Goal: Task Accomplishment & Management: Use online tool/utility

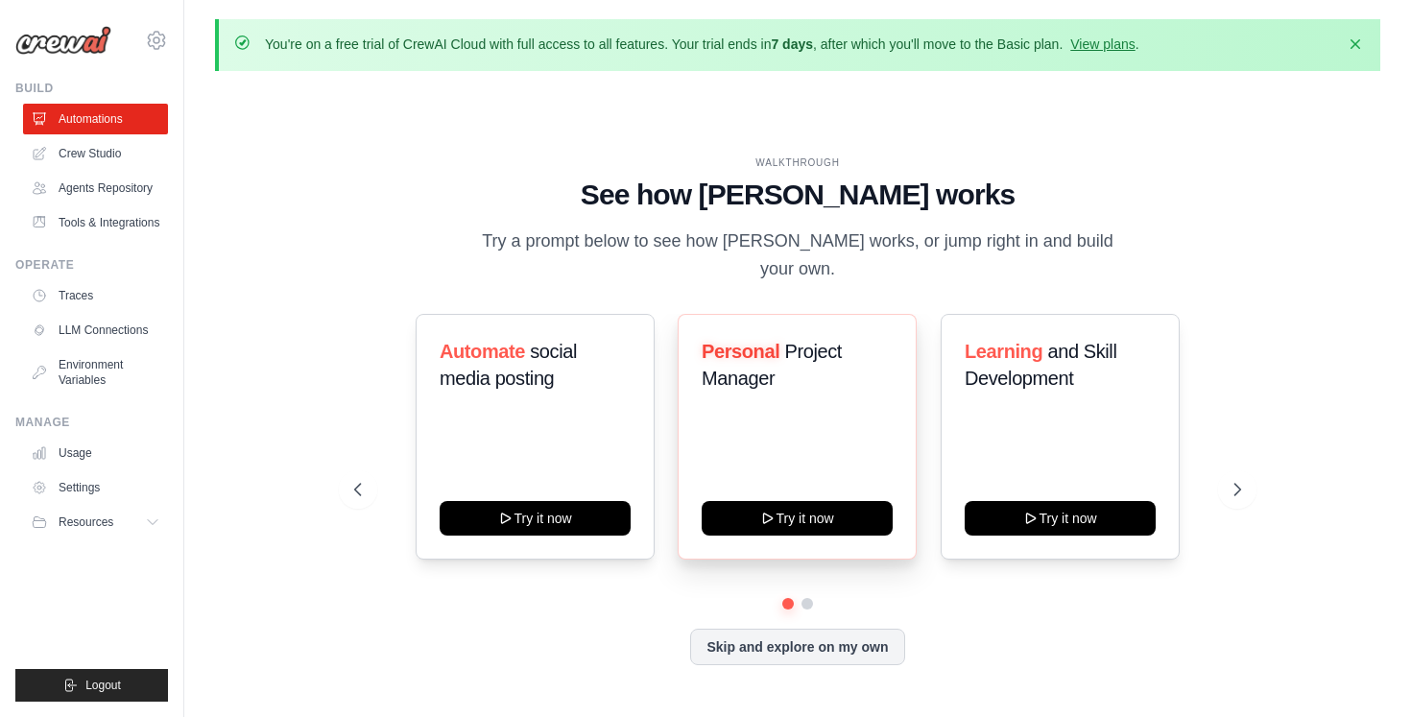
scroll to position [66, 0]
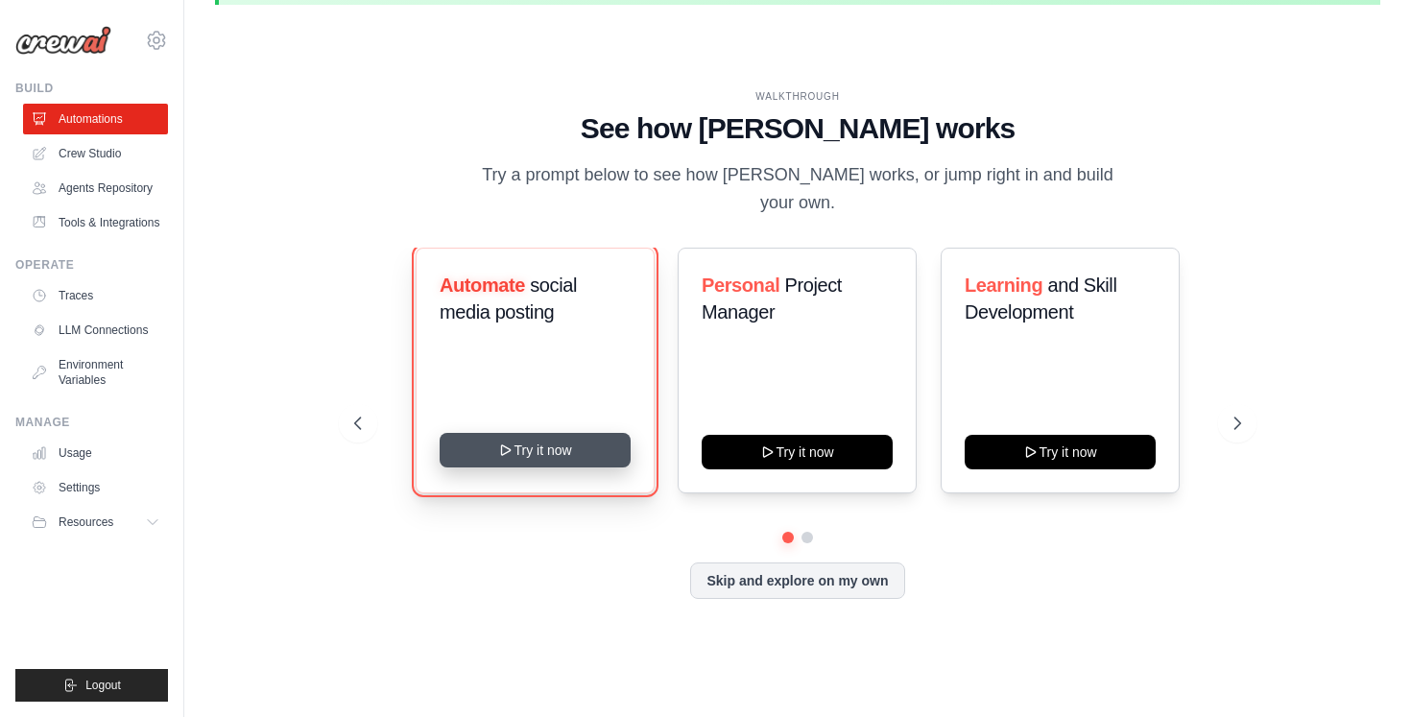
click at [541, 433] on button "Try it now" at bounding box center [535, 450] width 191 height 35
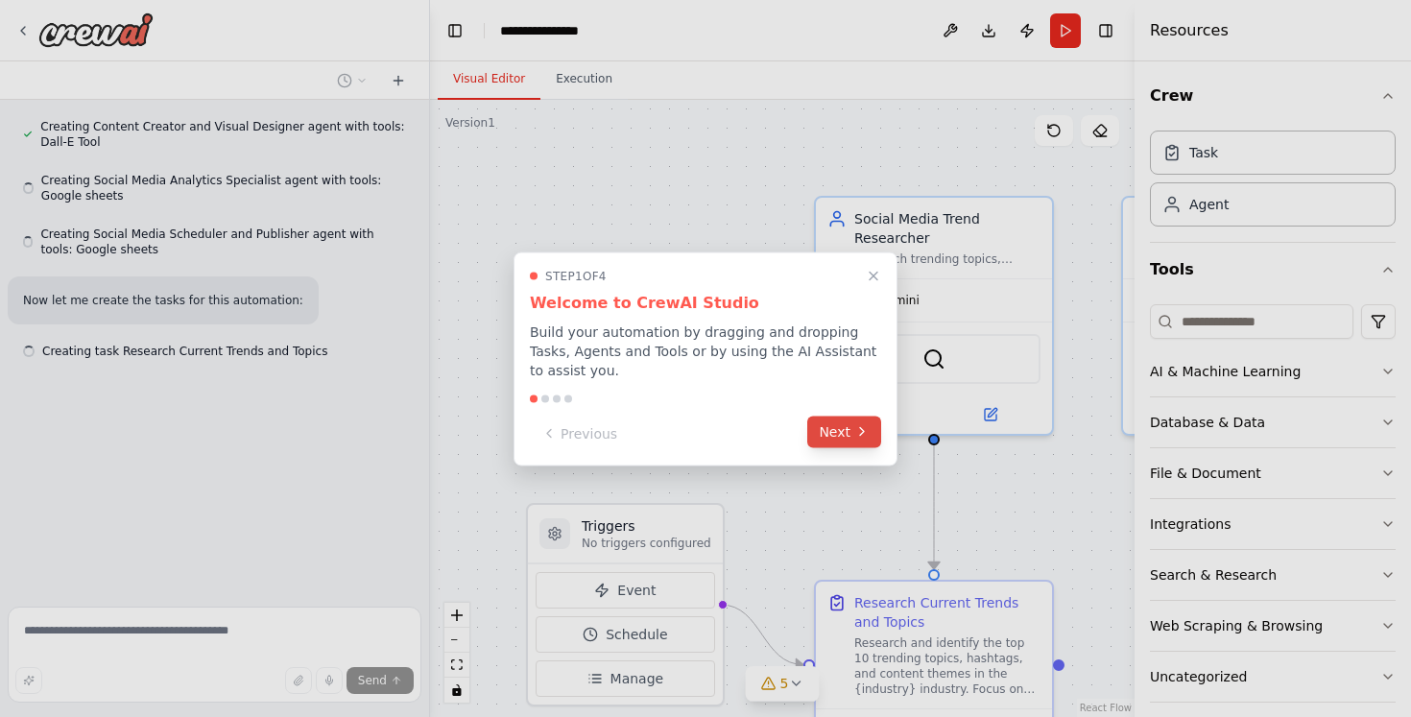
click at [841, 448] on div "Step 1 of 4 Welcome to CrewAI Studio Build your automation by dragging and drop…" at bounding box center [706, 359] width 384 height 214
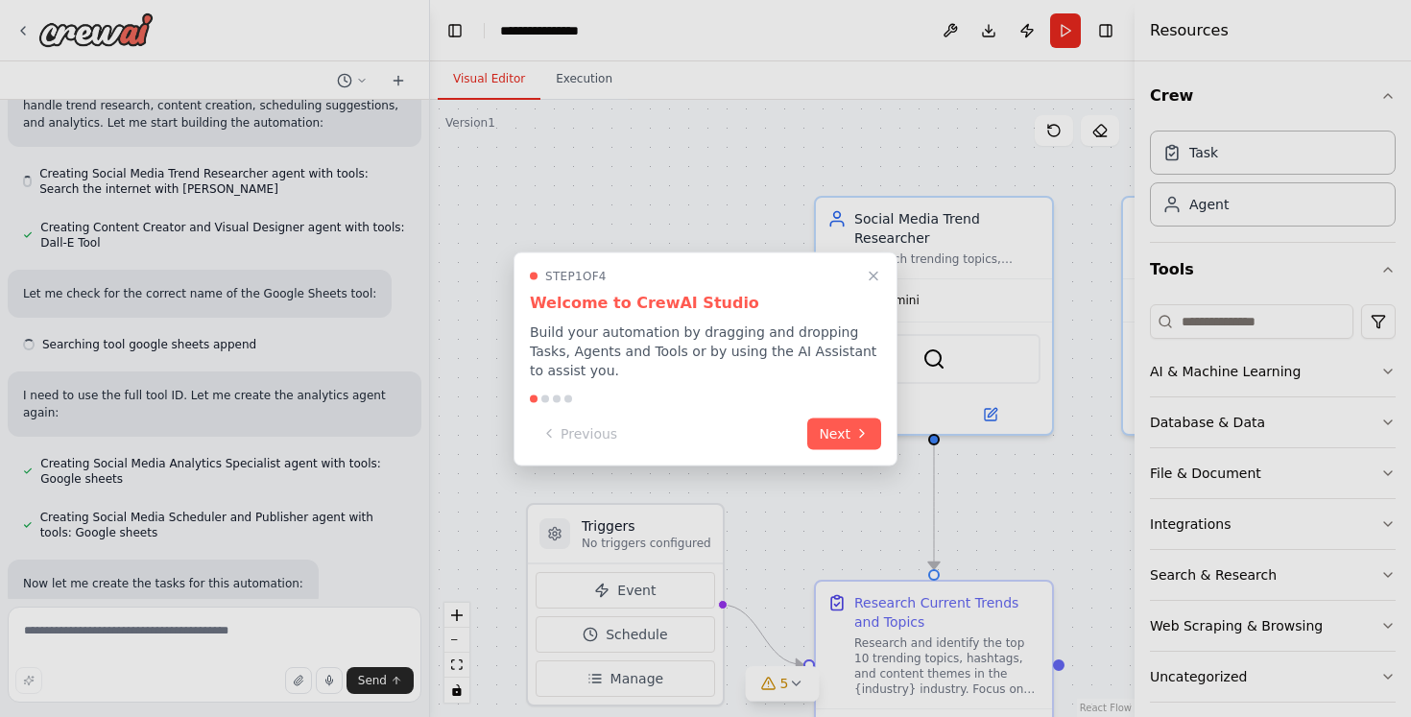
scroll to position [1084, 0]
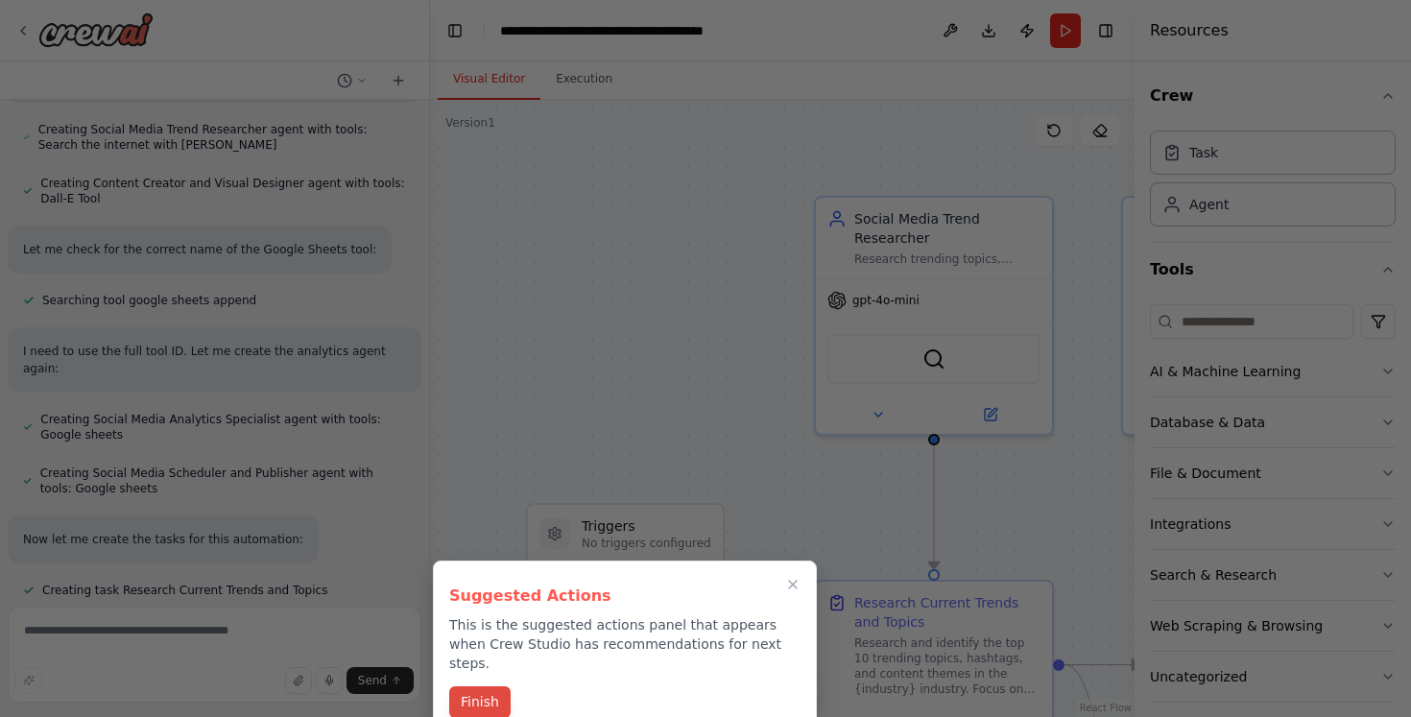
click at [488, 686] on button "Finish" at bounding box center [479, 702] width 61 height 32
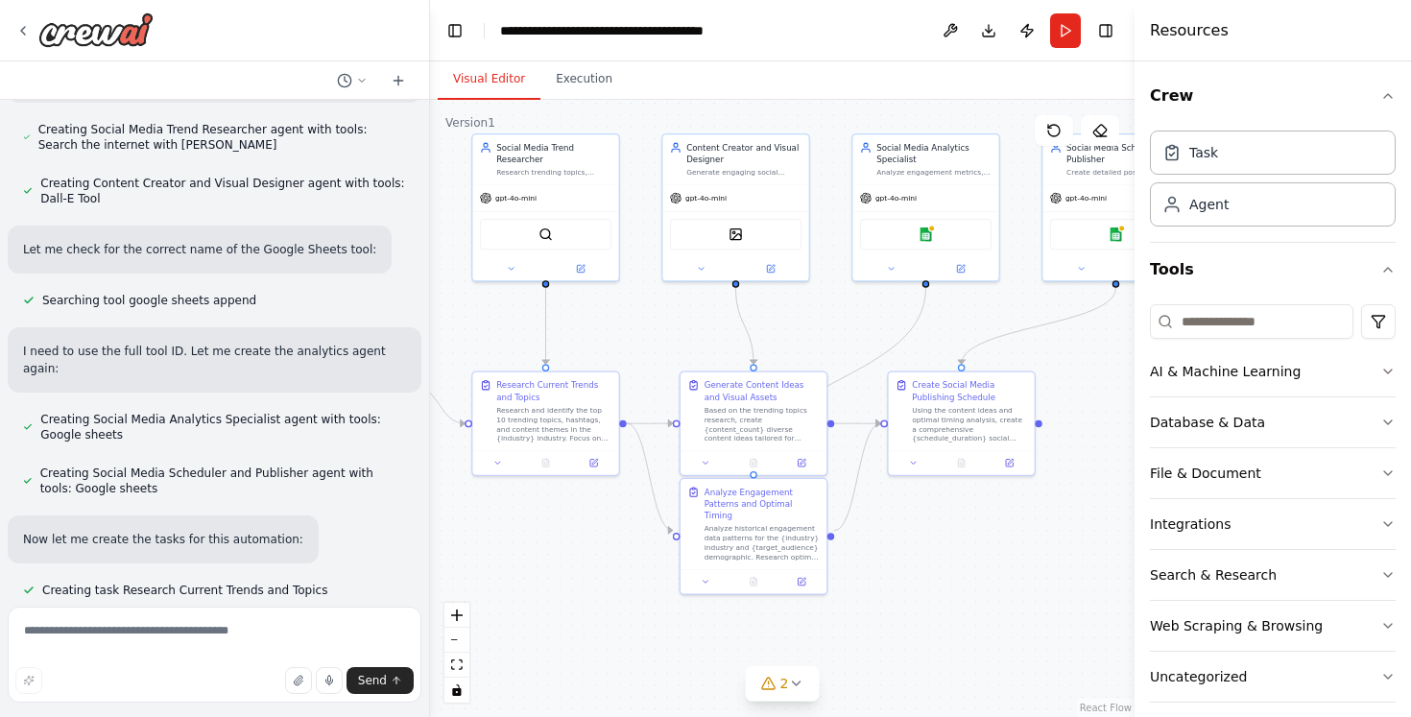
drag, startPoint x: 910, startPoint y: 273, endPoint x: 630, endPoint y: 132, distance: 313.4
click at [630, 132] on div ".deletable-edge-delete-btn { width: 20px; height: 20px; border: 0px solid #ffff…" at bounding box center [782, 408] width 705 height 617
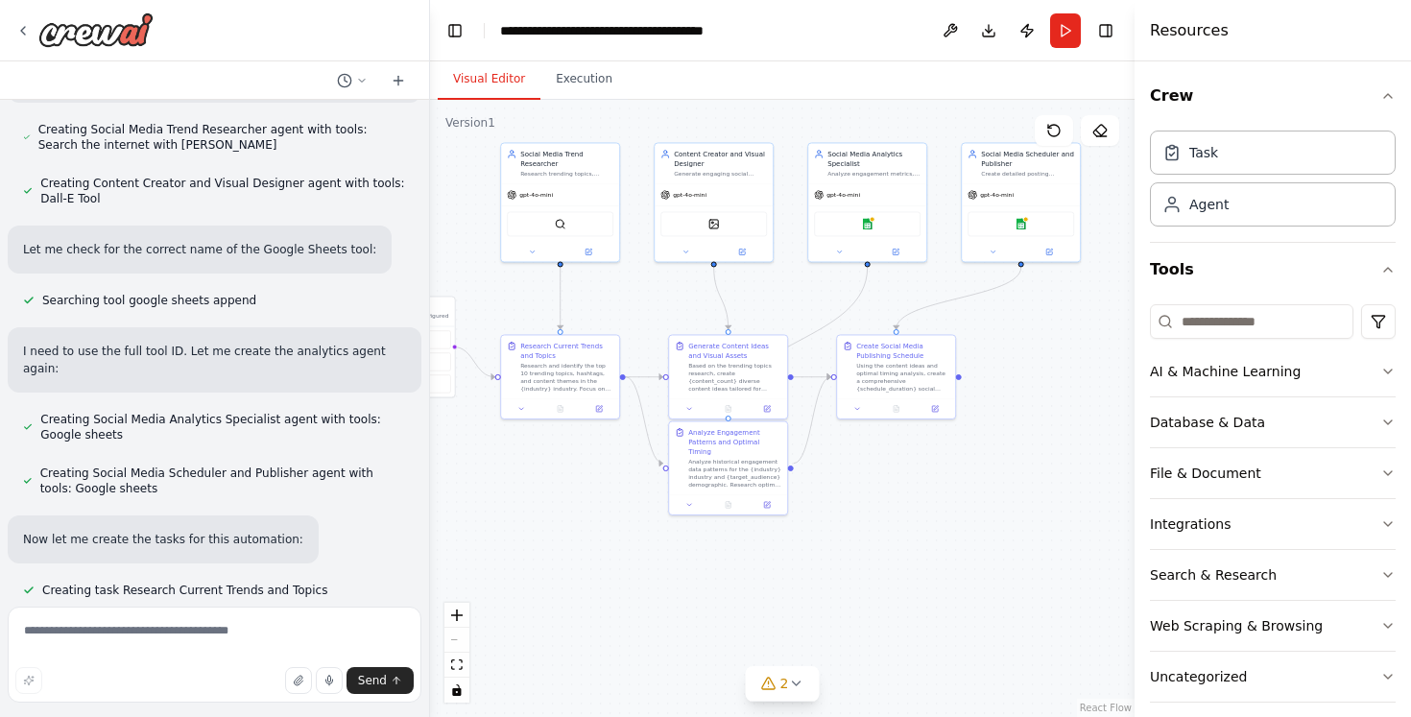
click at [733, 572] on div ".deletable-edge-delete-btn { width: 20px; height: 20px; border: 0px solid #ffff…" at bounding box center [782, 408] width 705 height 617
drag, startPoint x: 865, startPoint y: 398, endPoint x: 878, endPoint y: 384, distance: 19.7
click at [878, 384] on div "Create Social Media Publishing Schedule Using the content ideas and optimal tim…" at bounding box center [906, 365] width 120 height 85
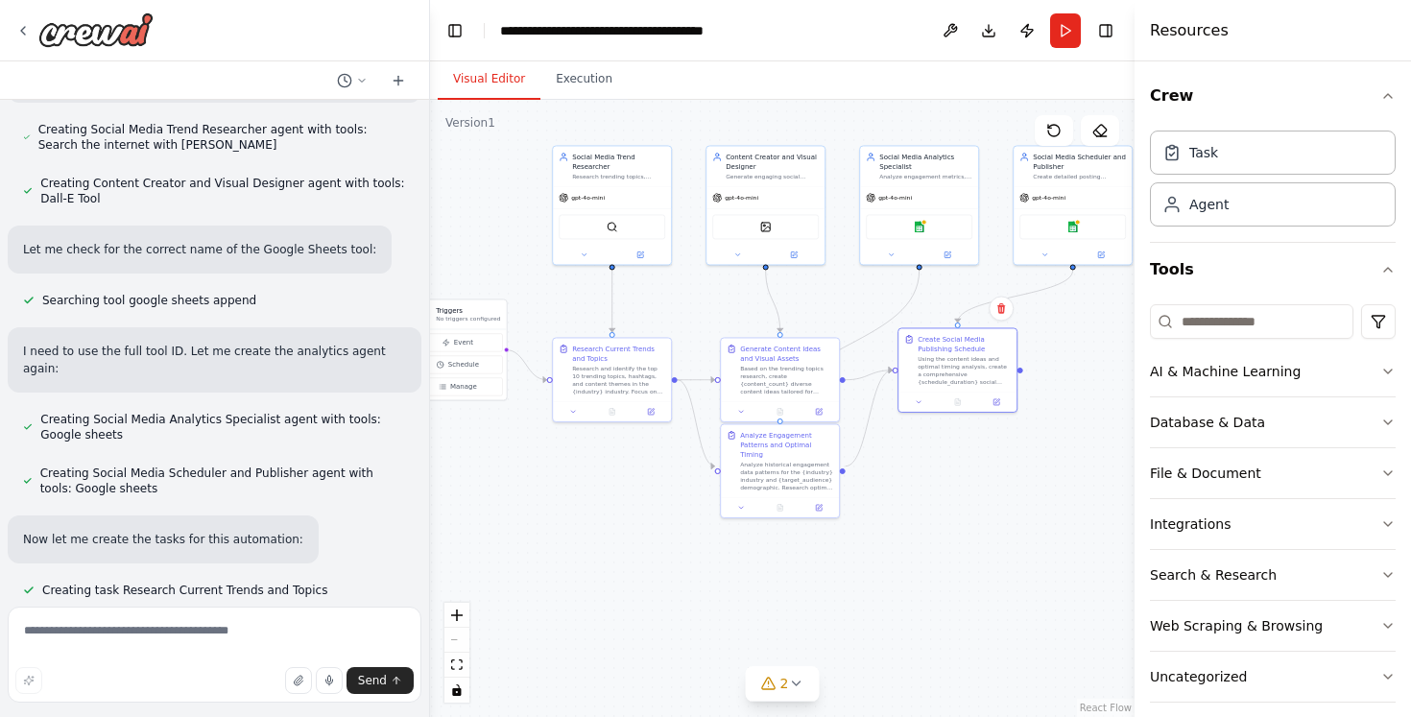
drag, startPoint x: 671, startPoint y: 569, endPoint x: 766, endPoint y: 574, distance: 95.2
click at [766, 574] on div ".deletable-edge-delete-btn { width: 20px; height: 20px; border: 0px solid #ffff…" at bounding box center [782, 408] width 705 height 617
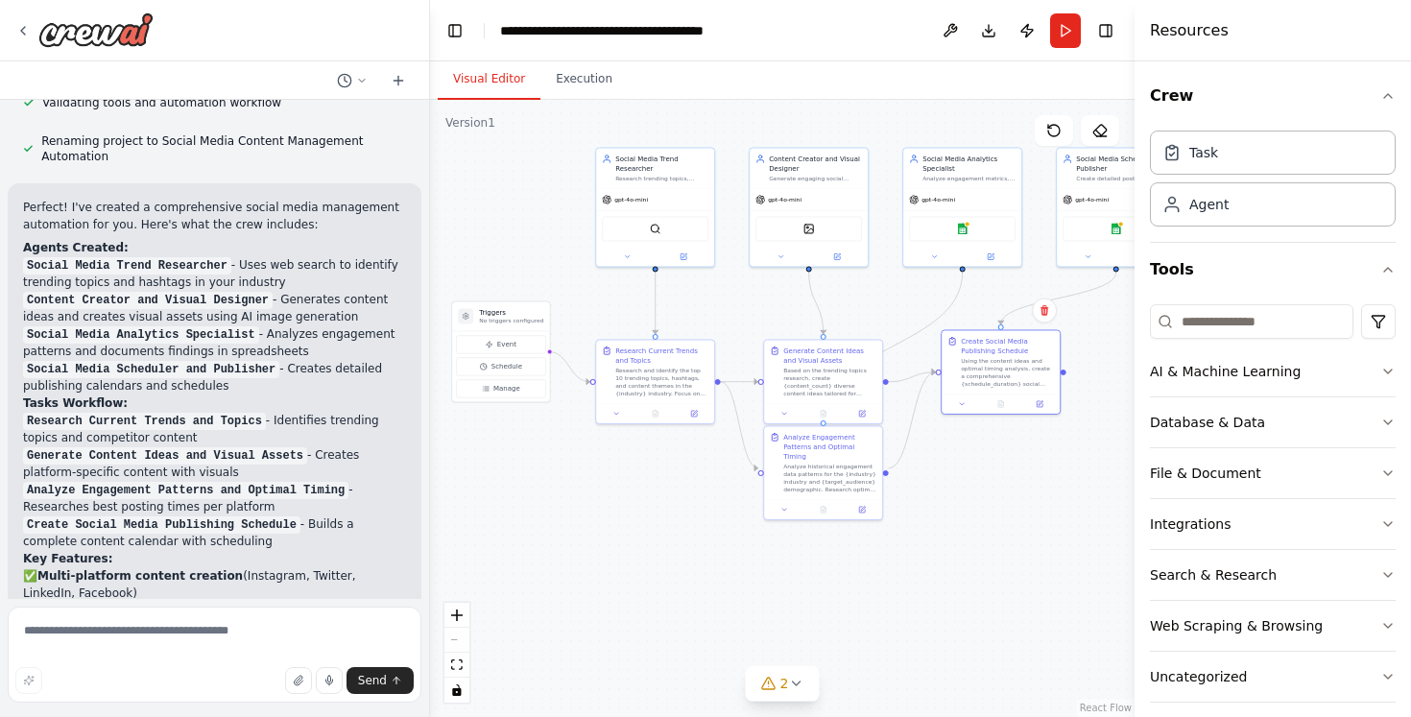
scroll to position [1964, 0]
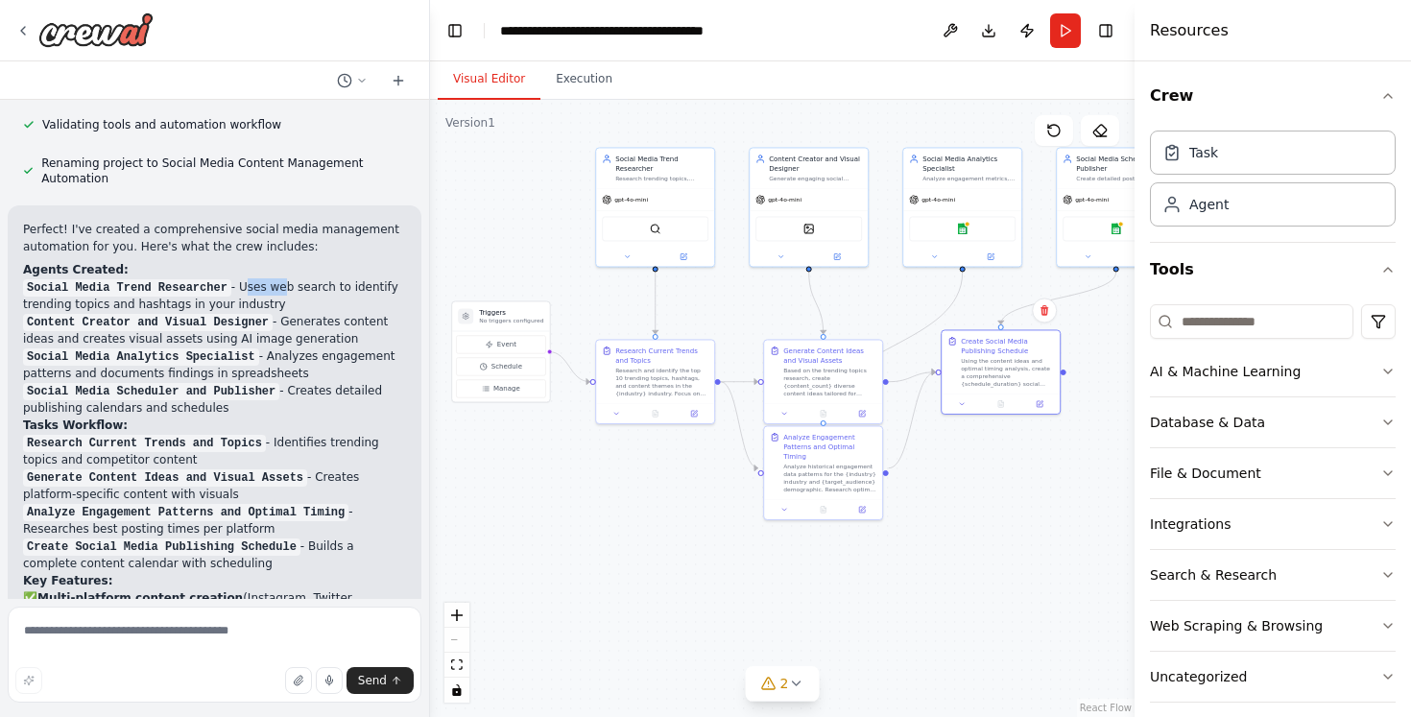
drag, startPoint x: 245, startPoint y: 239, endPoint x: 279, endPoint y: 241, distance: 34.6
click at [279, 278] on li "Social Media Trend Researcher - Uses web search to identify trending topics and…" at bounding box center [214, 295] width 383 height 35
drag, startPoint x: 282, startPoint y: 251, endPoint x: 262, endPoint y: 234, distance: 25.9
click at [263, 278] on li "Social Media Trend Researcher - Uses web search to identify trending topics and…" at bounding box center [214, 295] width 383 height 35
click at [252, 278] on li "Social Media Trend Researcher - Uses web search to identify trending topics and…" at bounding box center [214, 295] width 383 height 35
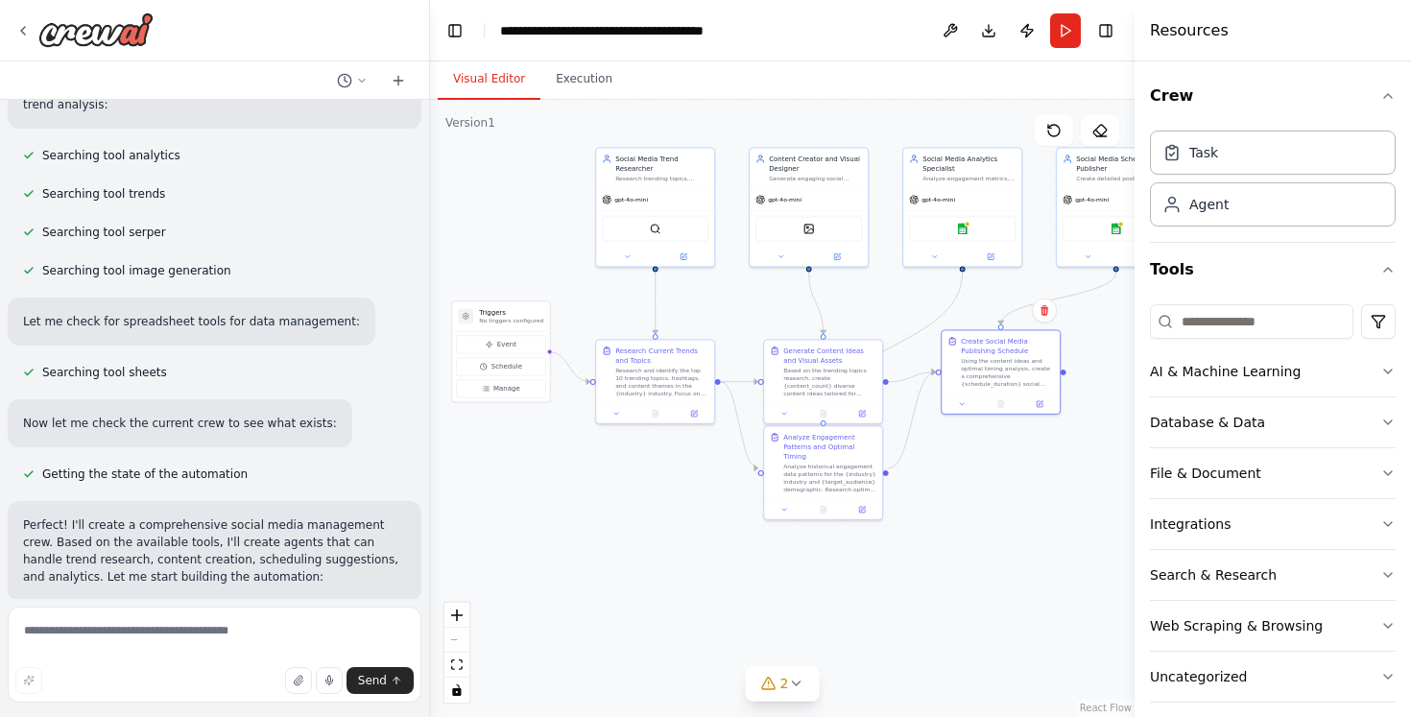
scroll to position [517, 0]
